Goal: Transaction & Acquisition: Purchase product/service

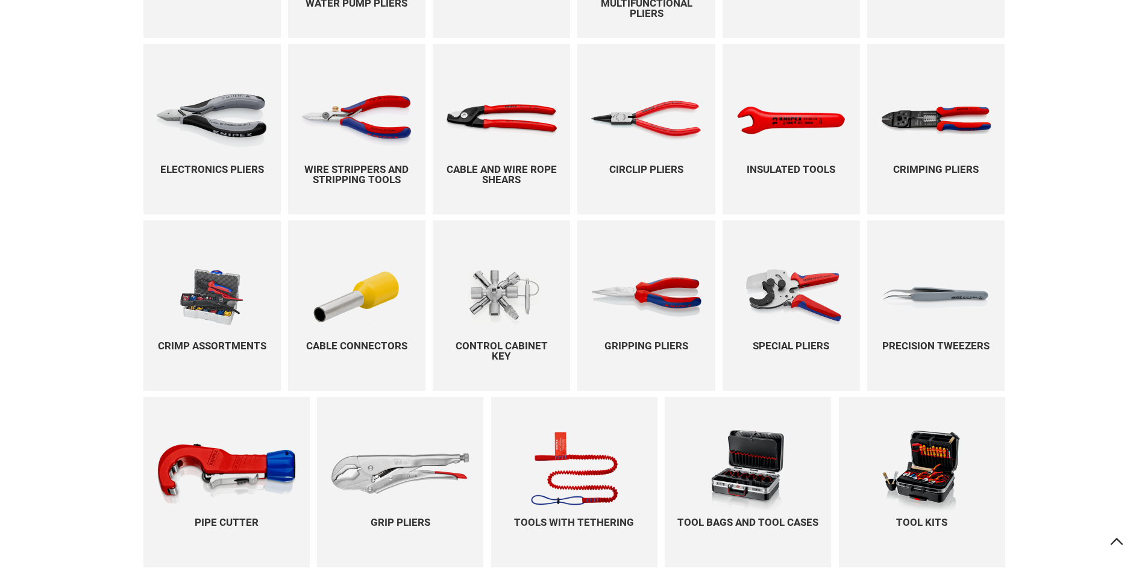
scroll to position [482, 0]
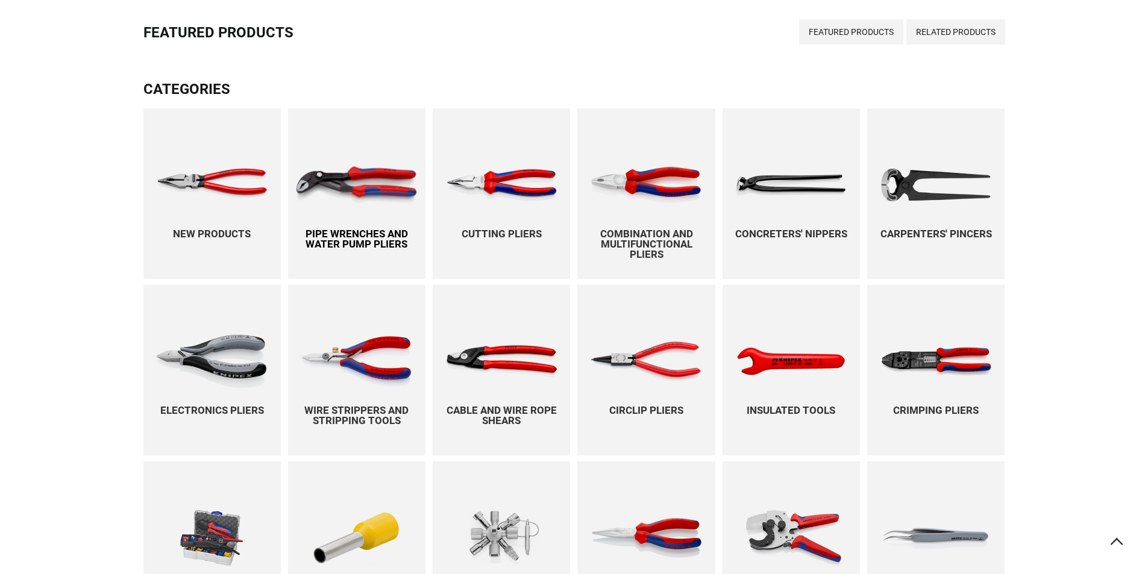
drag, startPoint x: 500, startPoint y: 169, endPoint x: 345, endPoint y: 170, distance: 155.4
click at [345, 170] on img at bounding box center [356, 184] width 123 height 37
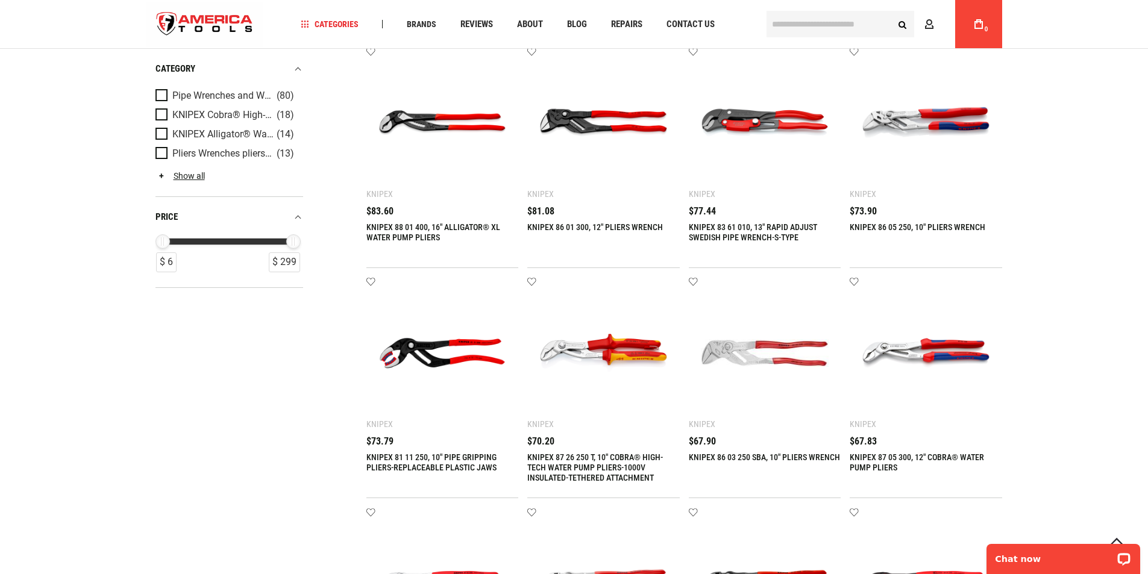
scroll to position [602, 0]
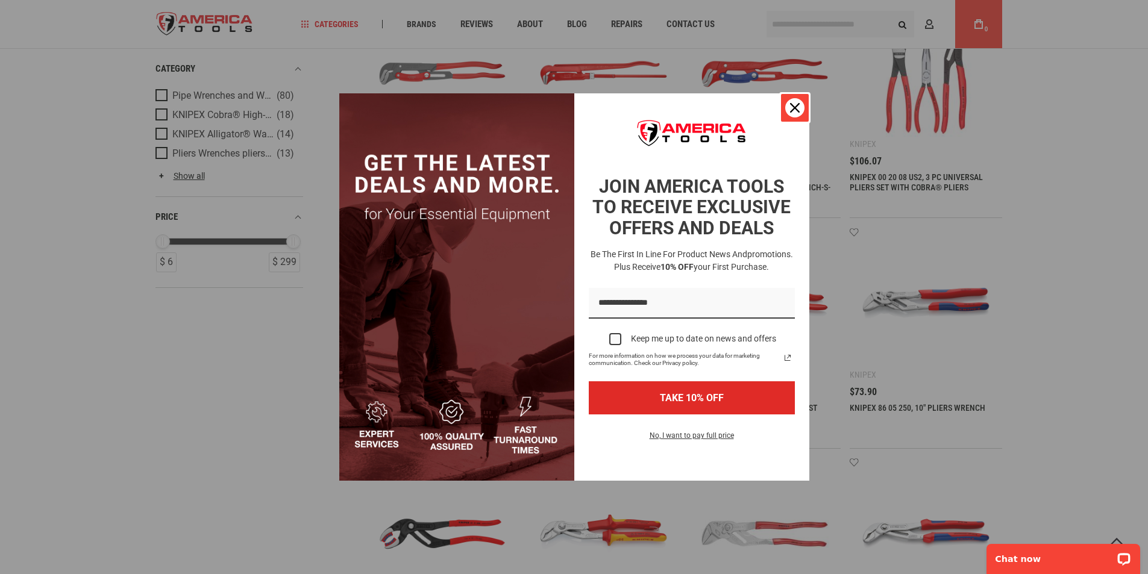
click at [795, 103] on icon "close icon" at bounding box center [795, 108] width 10 height 10
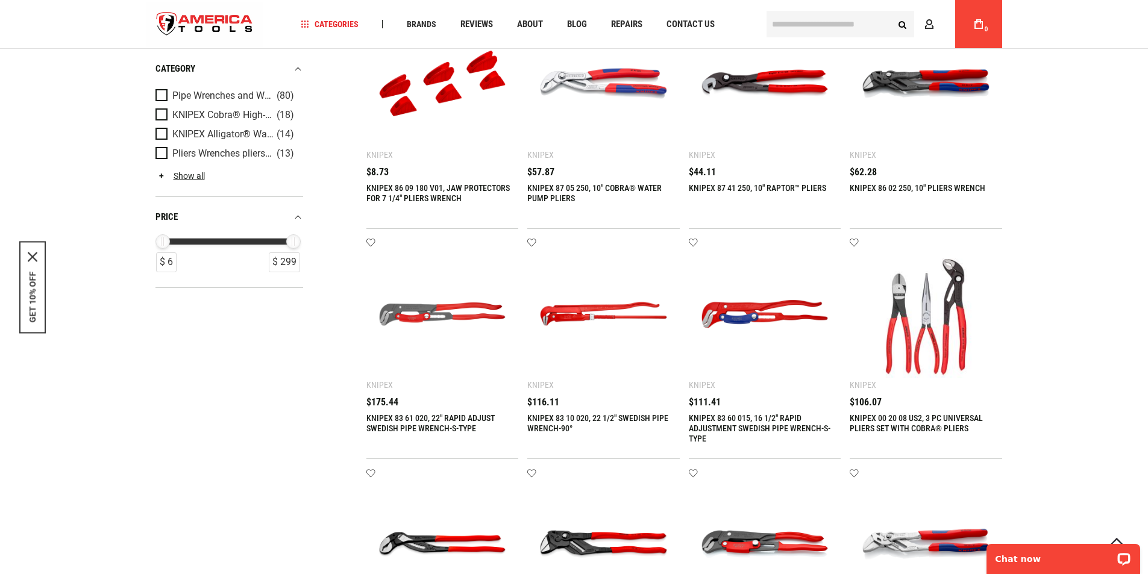
scroll to position [301, 0]
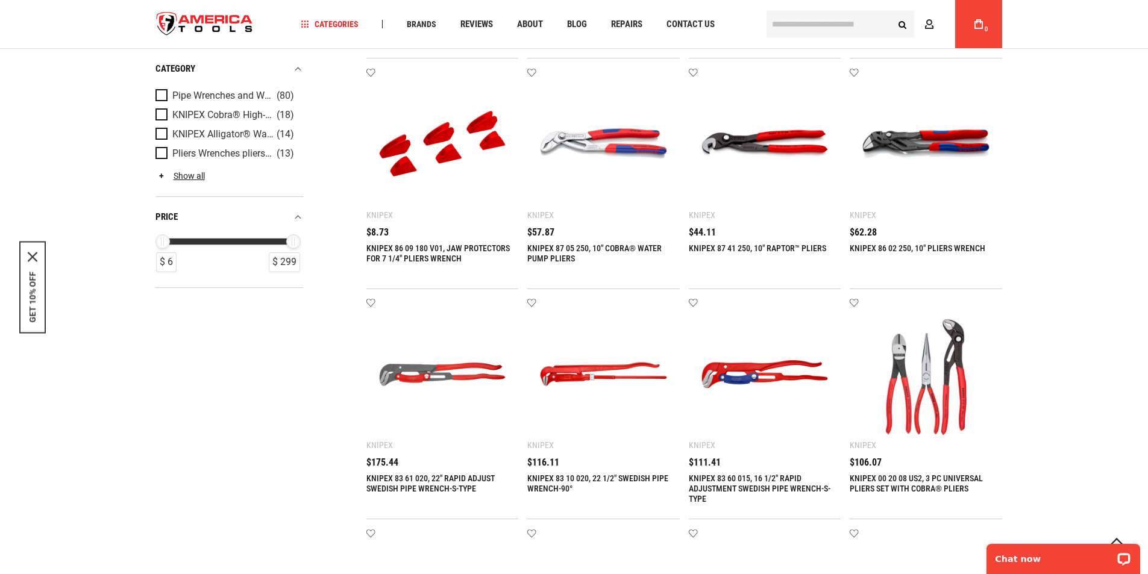
drag, startPoint x: 905, startPoint y: 340, endPoint x: 1104, endPoint y: 495, distance: 252.8
click at [918, 158] on img at bounding box center [926, 144] width 128 height 128
